Goal: Information Seeking & Learning: Learn about a topic

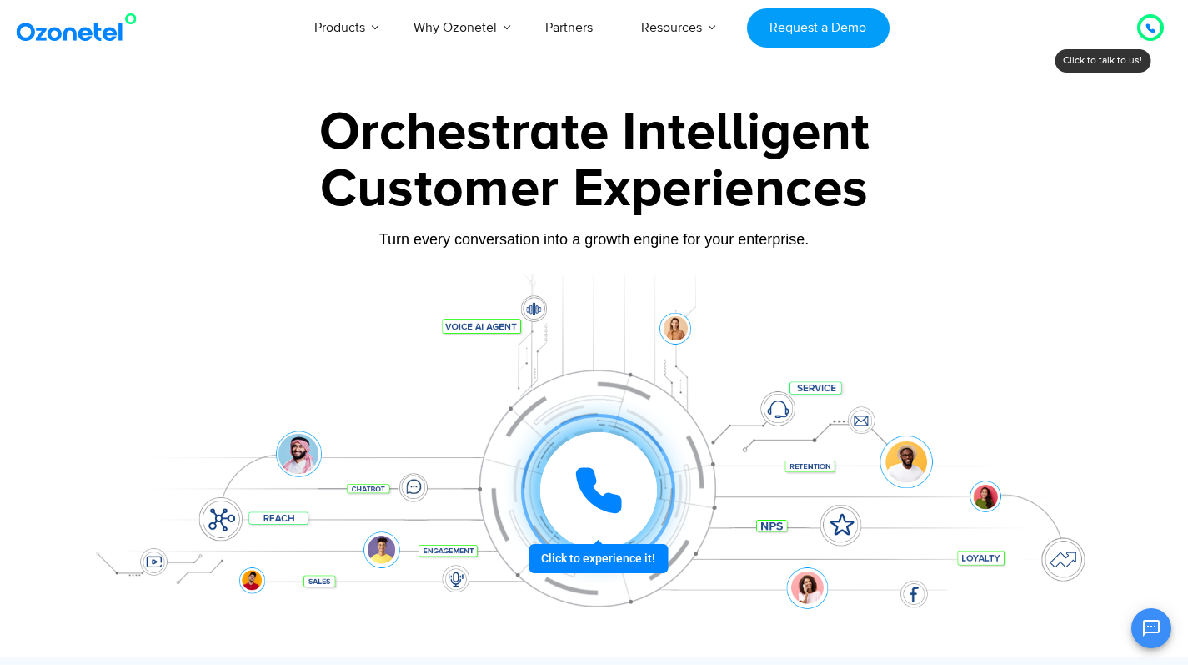
click at [1154, 624] on icon "Open chat" at bounding box center [1152, 628] width 20 height 20
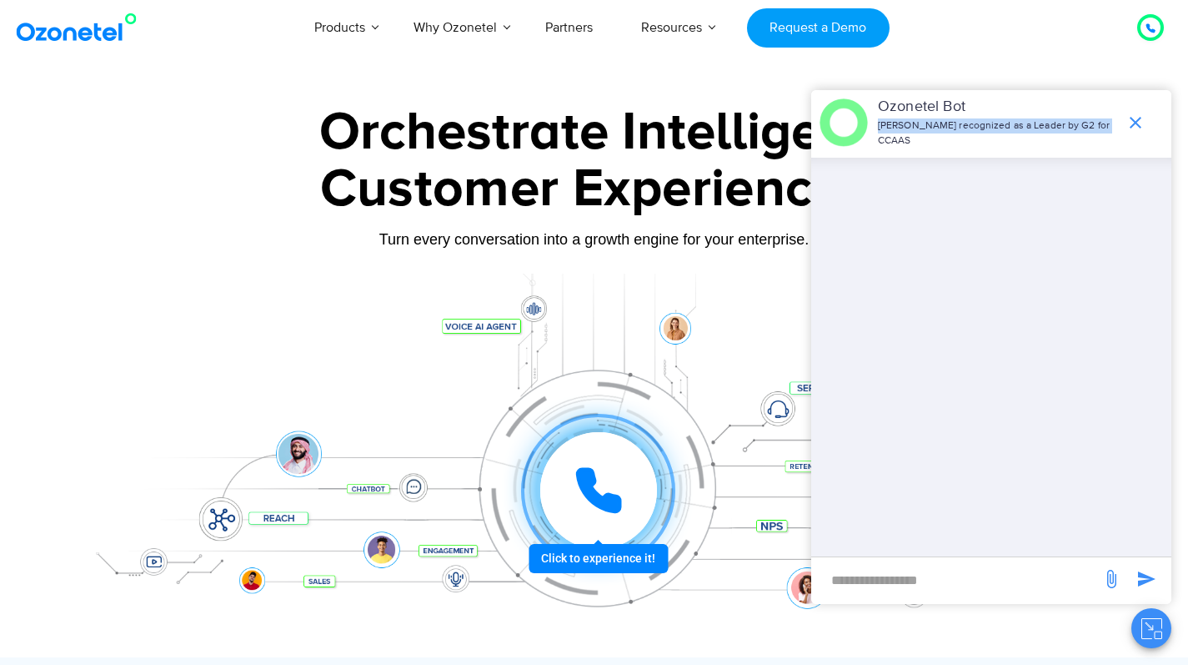
drag, startPoint x: 953, startPoint y: 128, endPoint x: 1107, endPoint y: 128, distance: 154.3
click at [1107, 128] on p "[PERSON_NAME] recognized as a Leader by G2 for CCAAS" at bounding box center [997, 133] width 239 height 30
click at [1023, 132] on p "[PERSON_NAME] recognized as a Leader by G2 for CCAAS" at bounding box center [997, 133] width 239 height 30
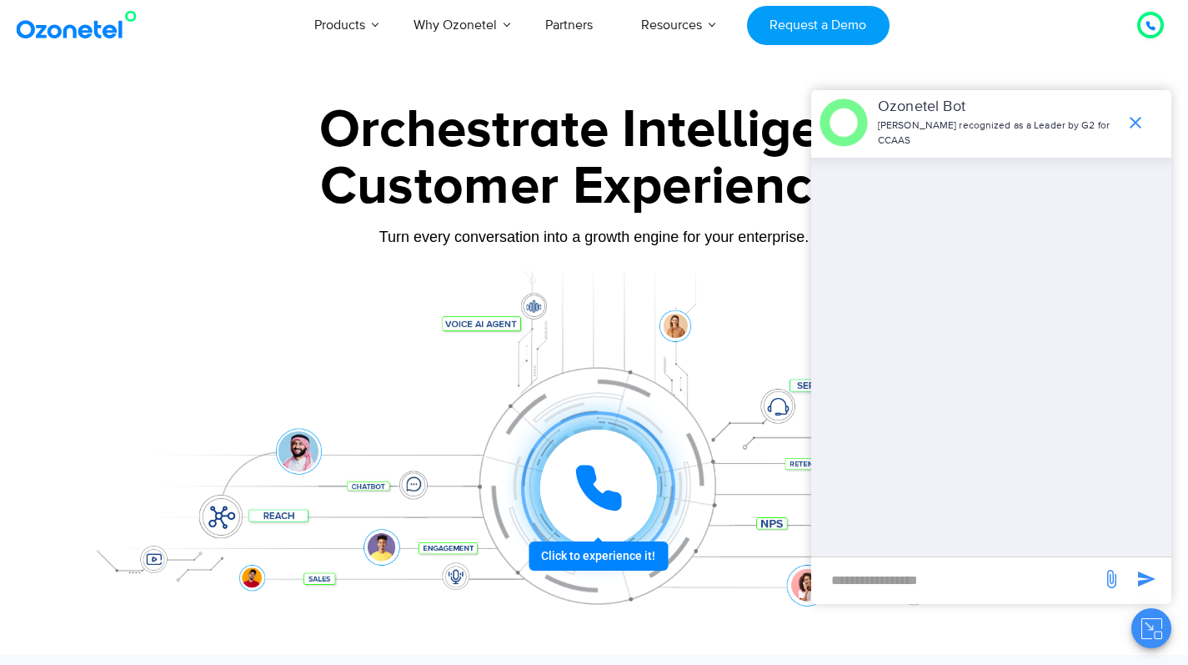
scroll to position [3, 0]
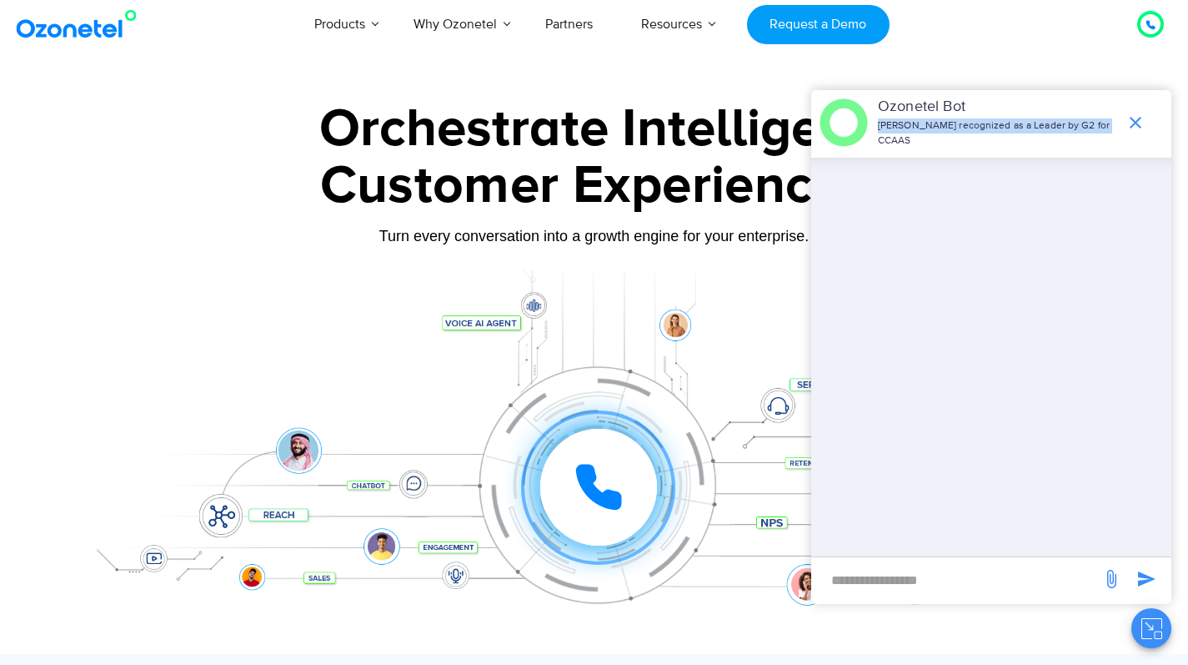
drag, startPoint x: 880, startPoint y: 128, endPoint x: 1102, endPoint y: 133, distance: 222.7
click at [1102, 133] on div "Ozonetel Bot Ozonetel recognized as a Leader by G2 for CCAAS" at bounding box center [991, 122] width 360 height 65
click at [943, 297] on div at bounding box center [993, 357] width 357 height 399
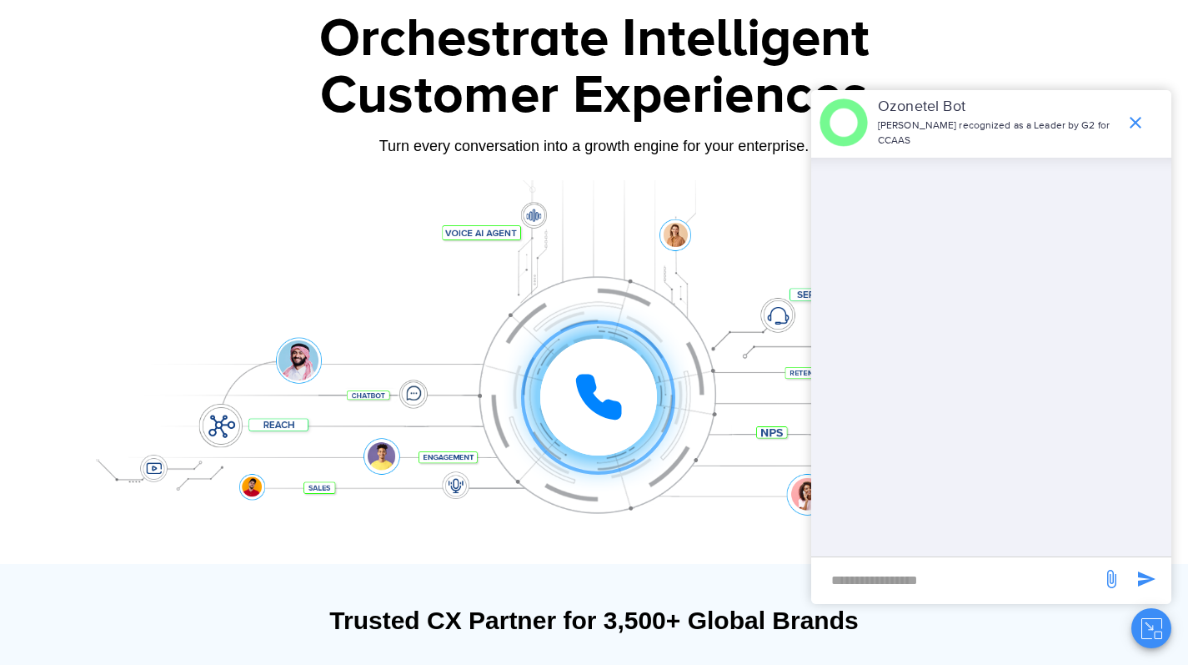
scroll to position [0, 0]
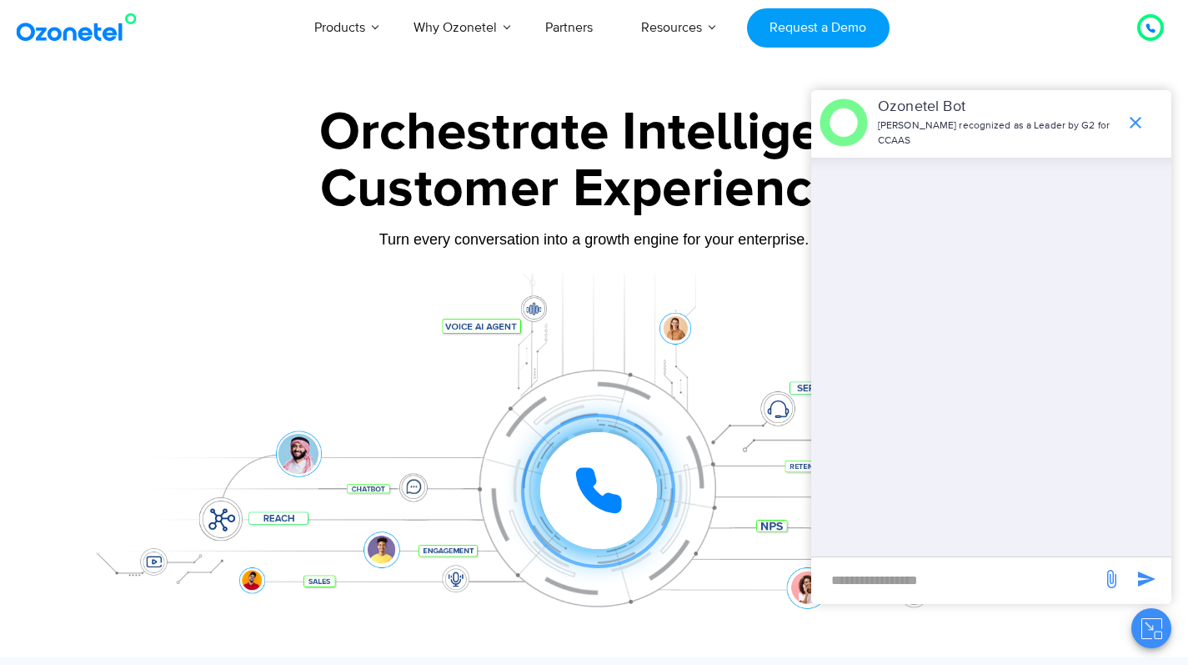
click at [950, 593] on input "new-msg-input" at bounding box center [957, 579] width 274 height 28
type input "**"
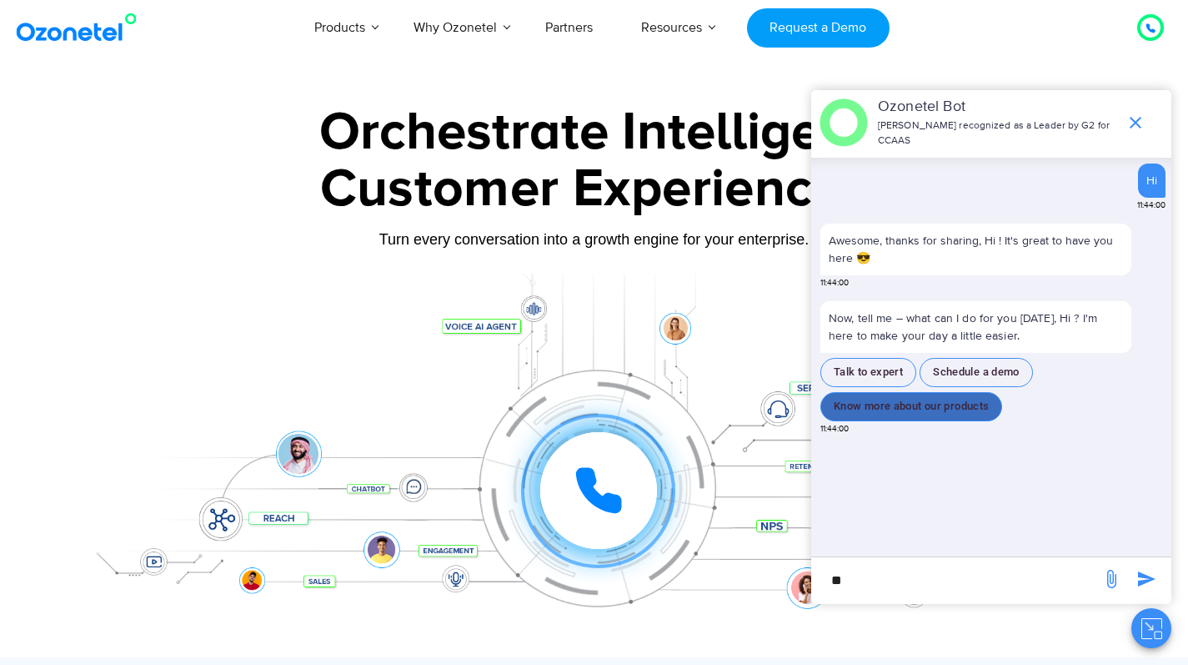
click at [936, 397] on button "Know more about our products" at bounding box center [912, 406] width 182 height 29
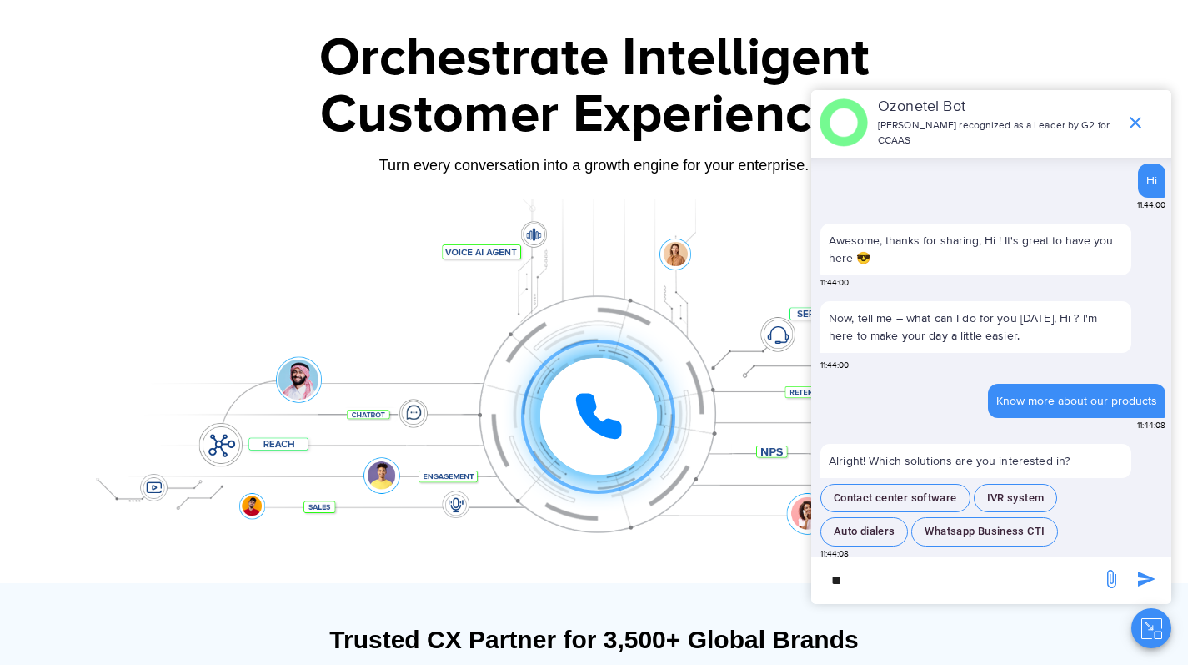
scroll to position [3, 0]
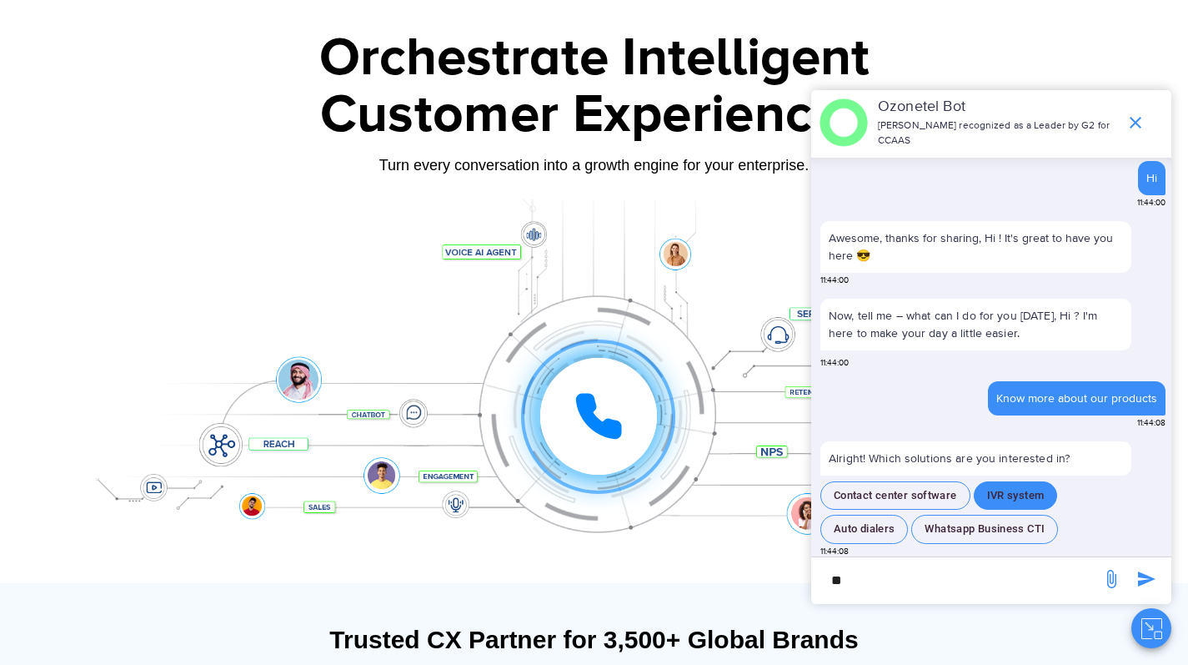
click at [999, 487] on button "IVR system" at bounding box center [1016, 495] width 84 height 29
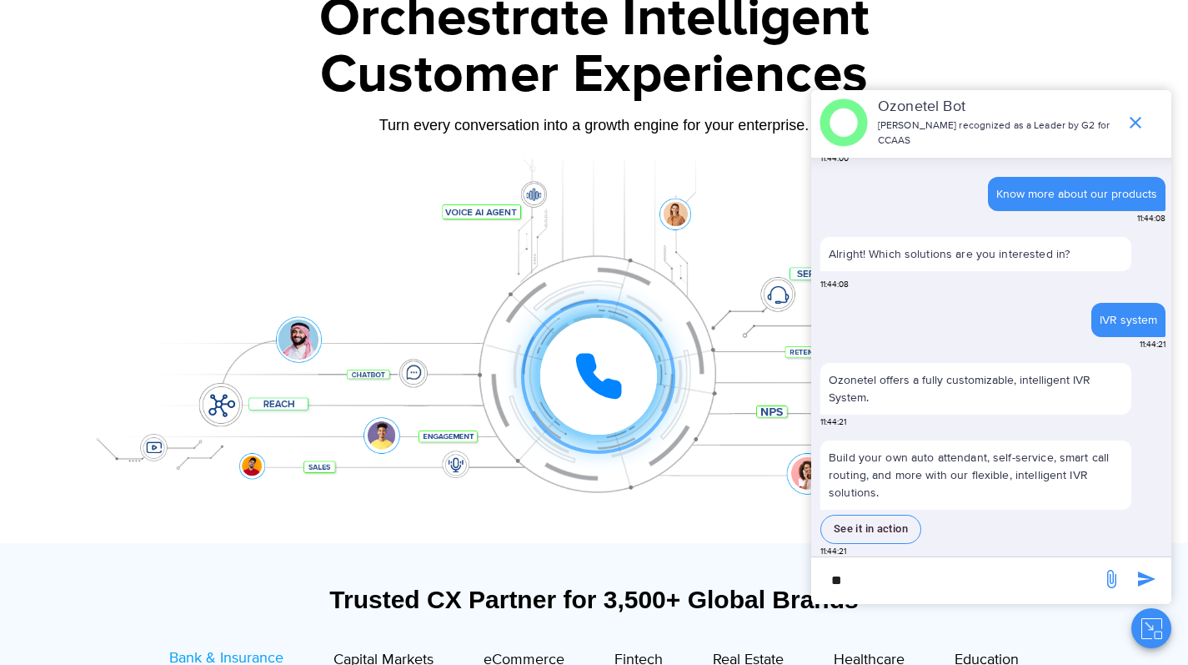
scroll to position [0, 0]
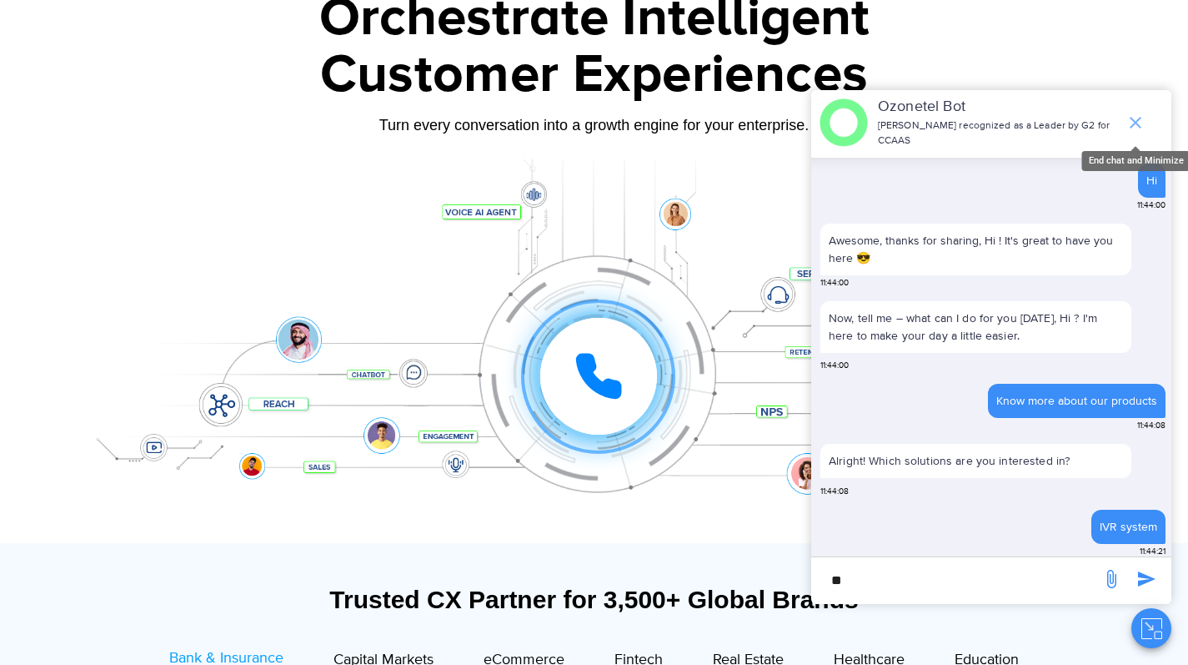
click at [1137, 118] on icon "end chat or minimize" at bounding box center [1136, 123] width 20 height 20
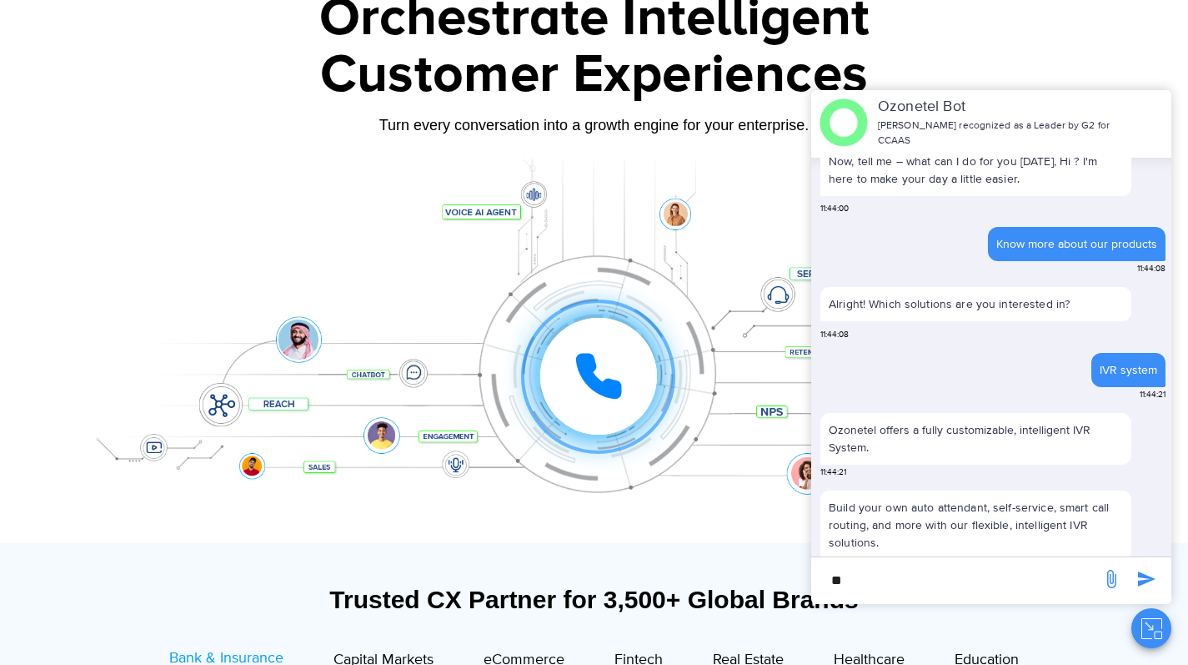
scroll to position [220, 0]
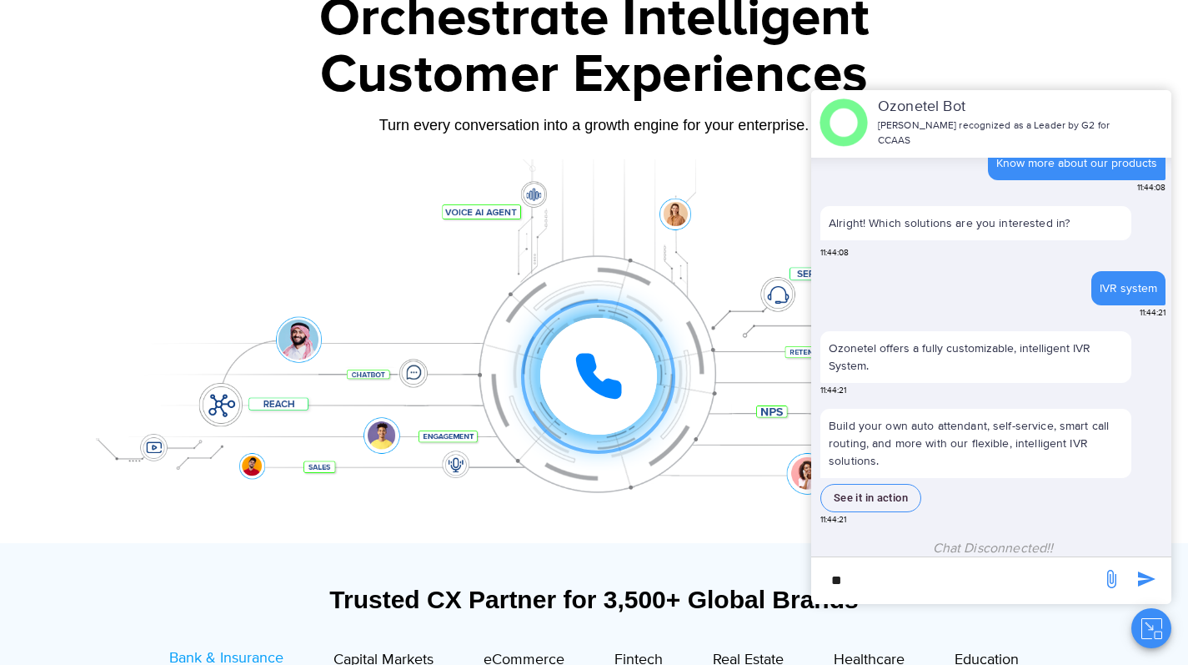
click at [1098, 64] on div "Customer Experiences" at bounding box center [594, 75] width 1042 height 80
